Goal: Understand process/instructions: Learn how to perform a task or action

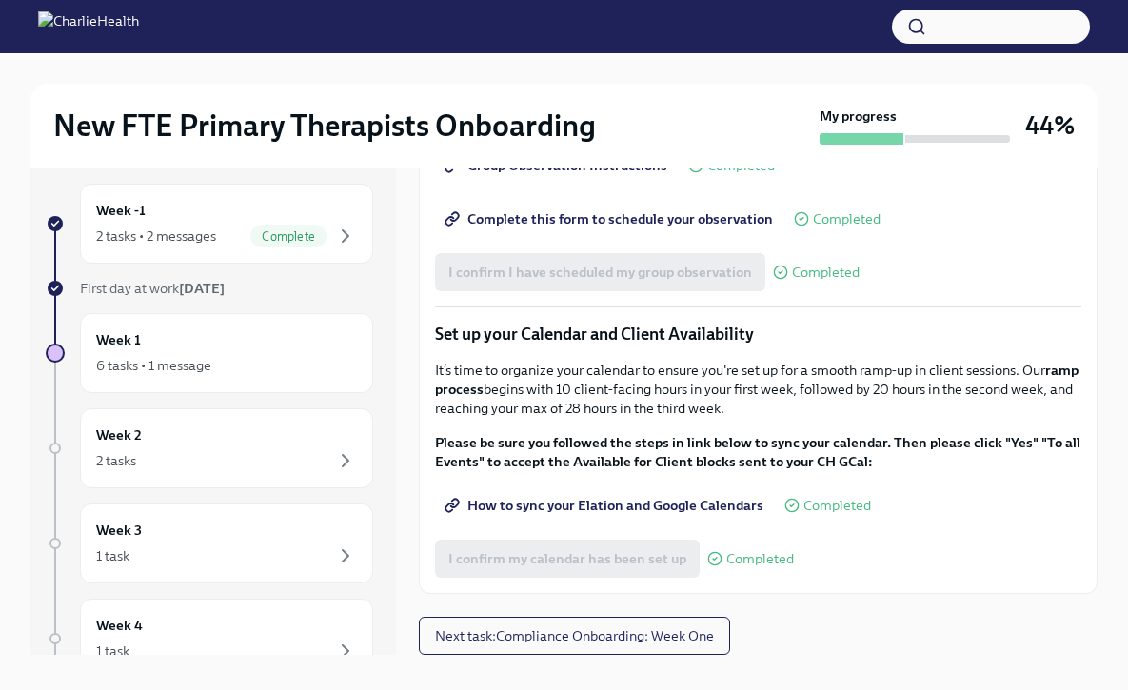
scroll to position [32, 0]
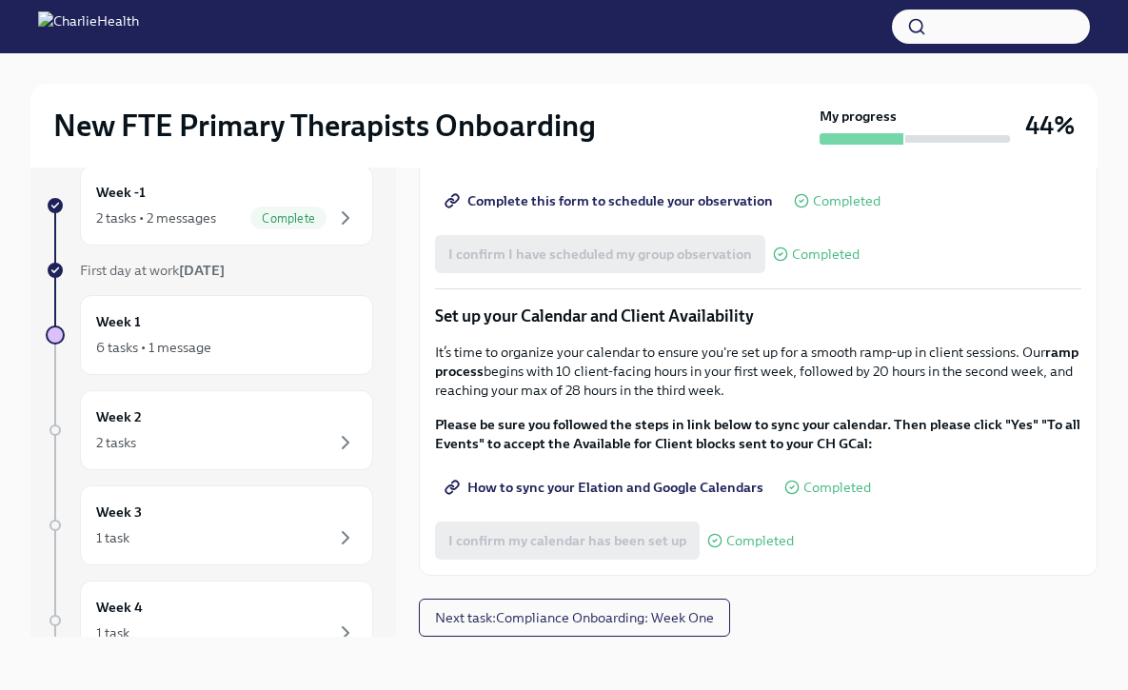
click at [665, 633] on button "Next task : Compliance Onboarding: Week One" at bounding box center [574, 618] width 311 height 38
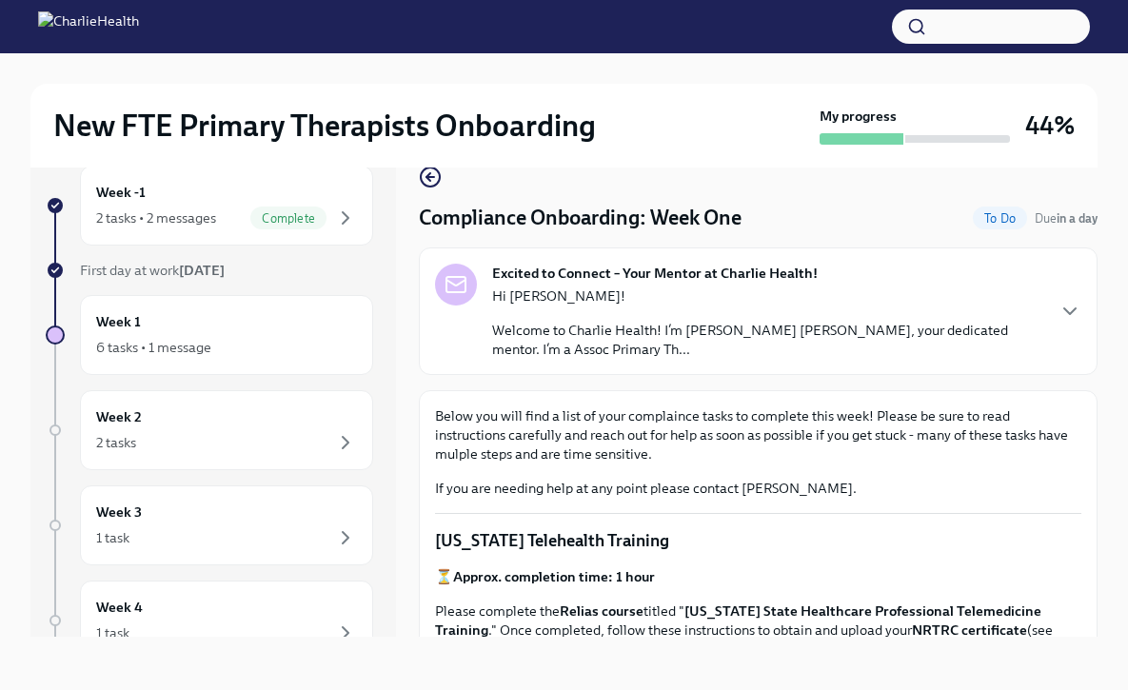
click at [518, 350] on p "Welcome to Charlie Health! I’m [PERSON_NAME] [PERSON_NAME], your dedicated ment…" at bounding box center [767, 340] width 551 height 38
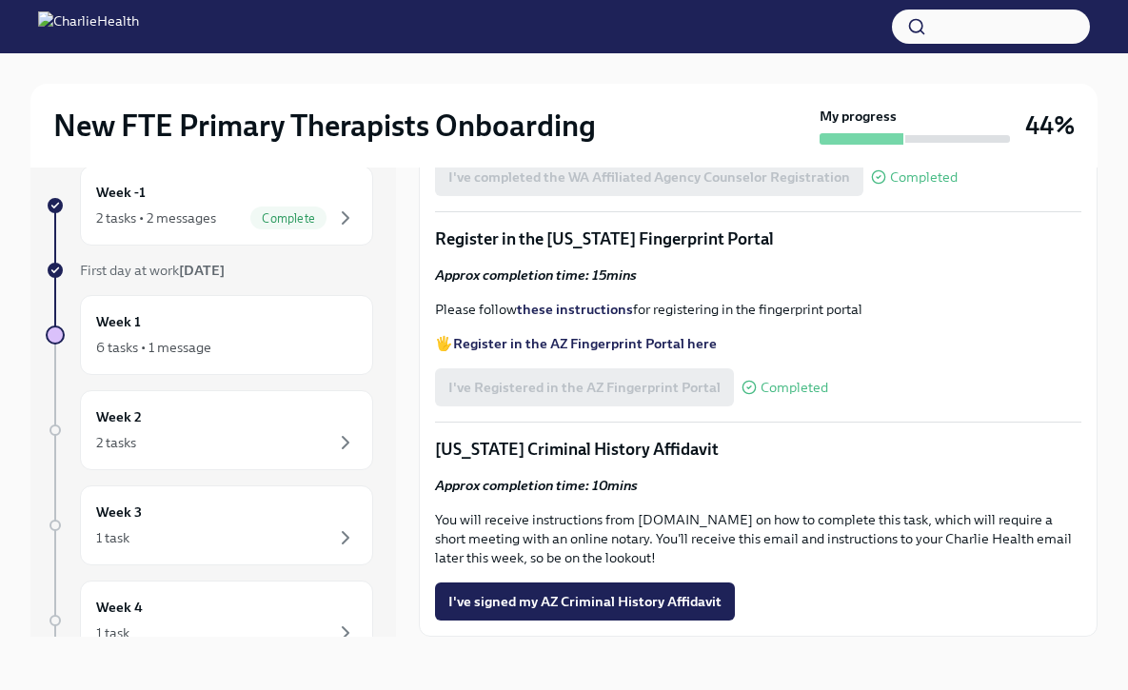
scroll to position [2534, 0]
click at [246, 350] on div "6 tasks • 1 message" at bounding box center [226, 347] width 261 height 23
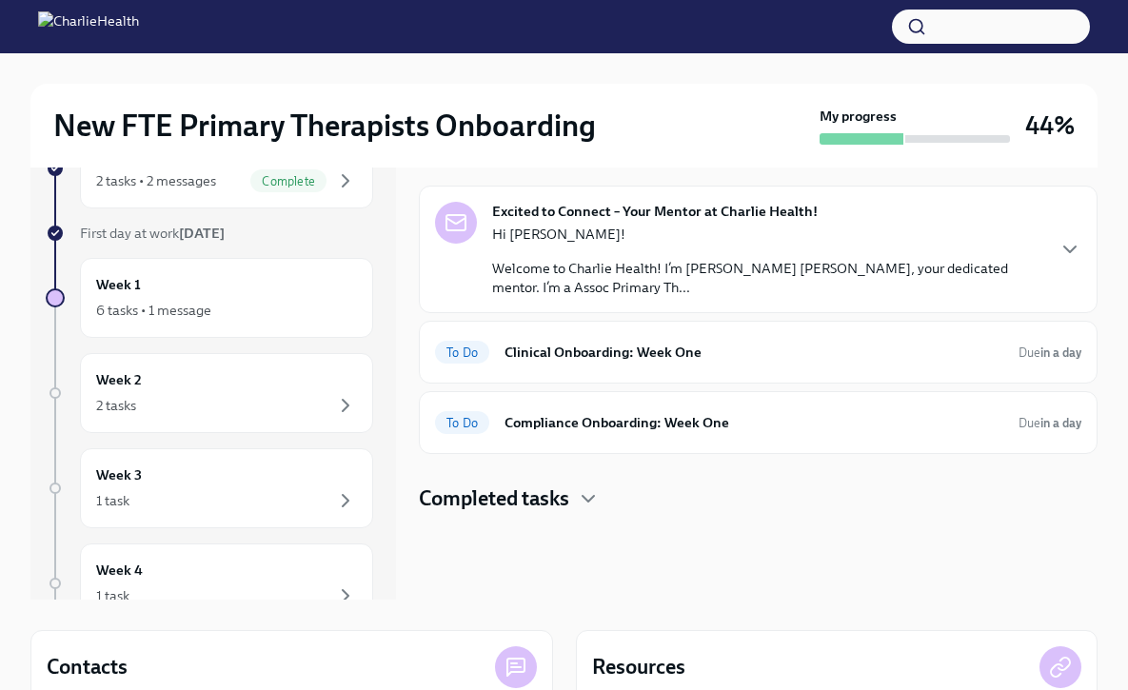
scroll to position [69, 0]
click at [563, 357] on h6 "Clinical Onboarding: Week One" at bounding box center [754, 353] width 499 height 21
